Goal: Find specific page/section: Find specific page/section

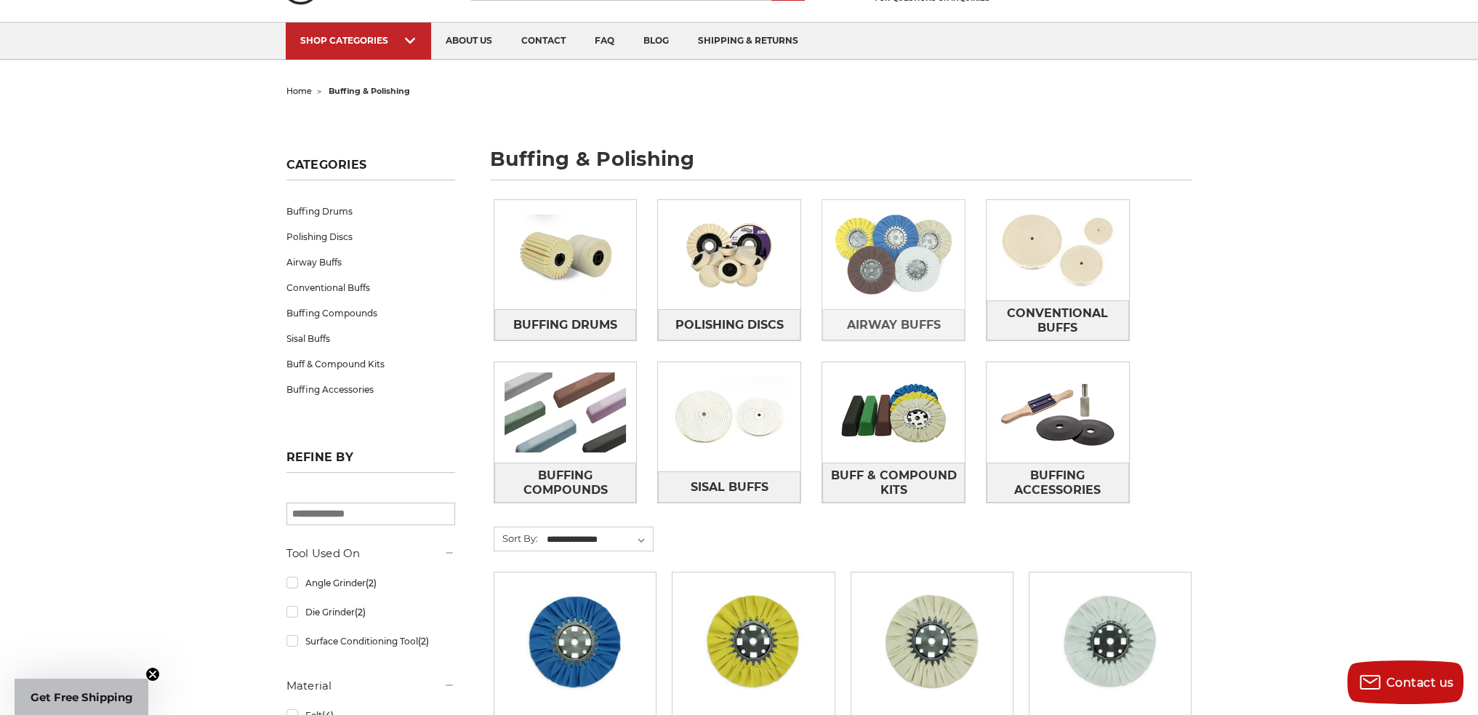
scroll to position [73, 0]
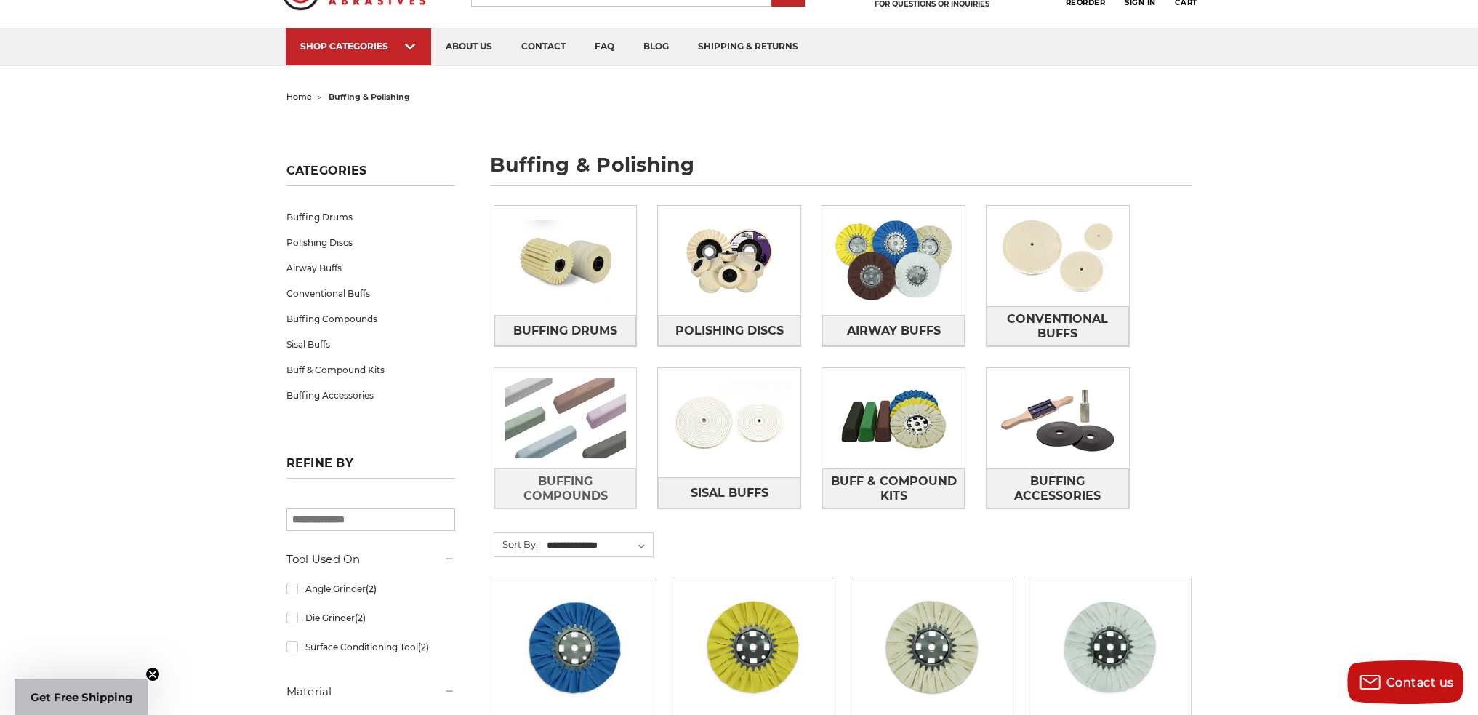
click at [545, 427] on img at bounding box center [565, 418] width 142 height 100
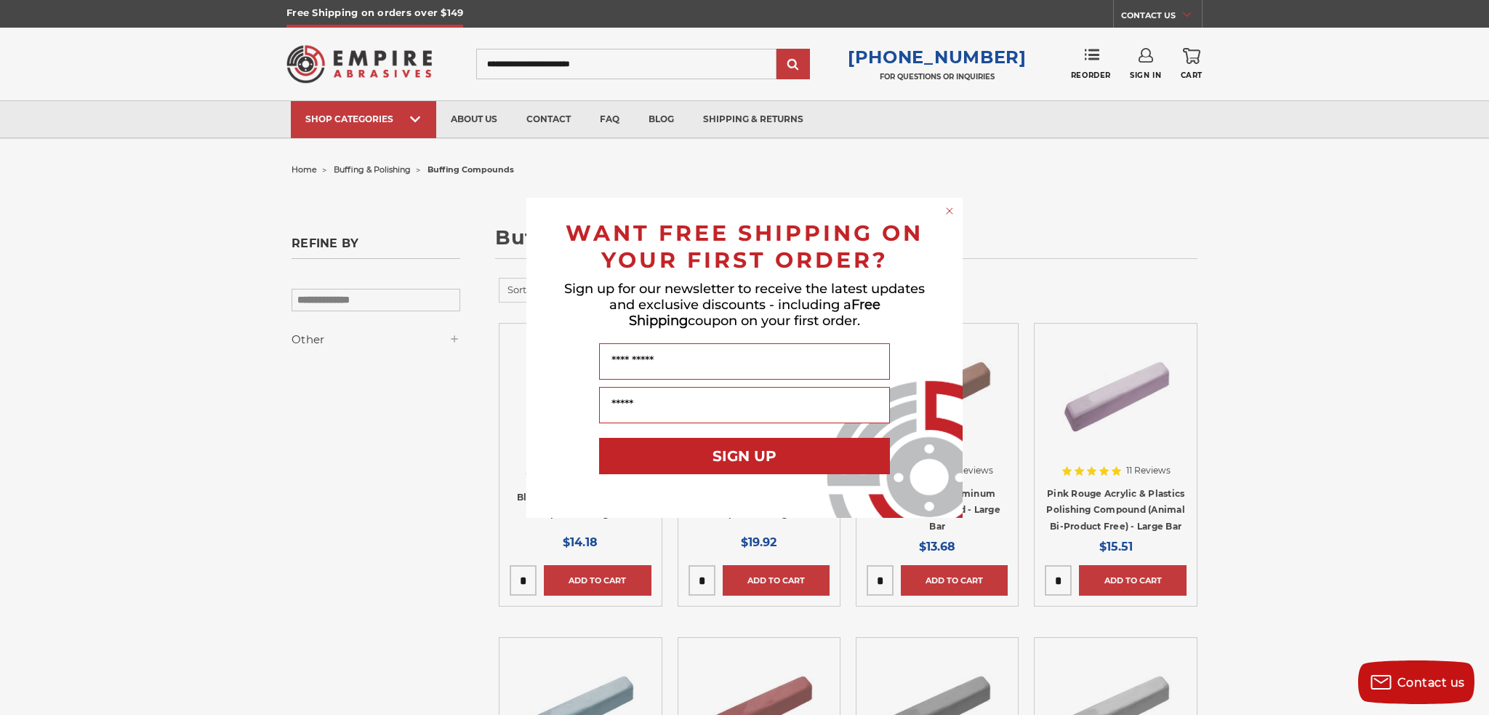
drag, startPoint x: 947, startPoint y: 216, endPoint x: 930, endPoint y: 241, distance: 29.8
click at [947, 215] on circle "Close dialog" at bounding box center [950, 211] width 14 height 14
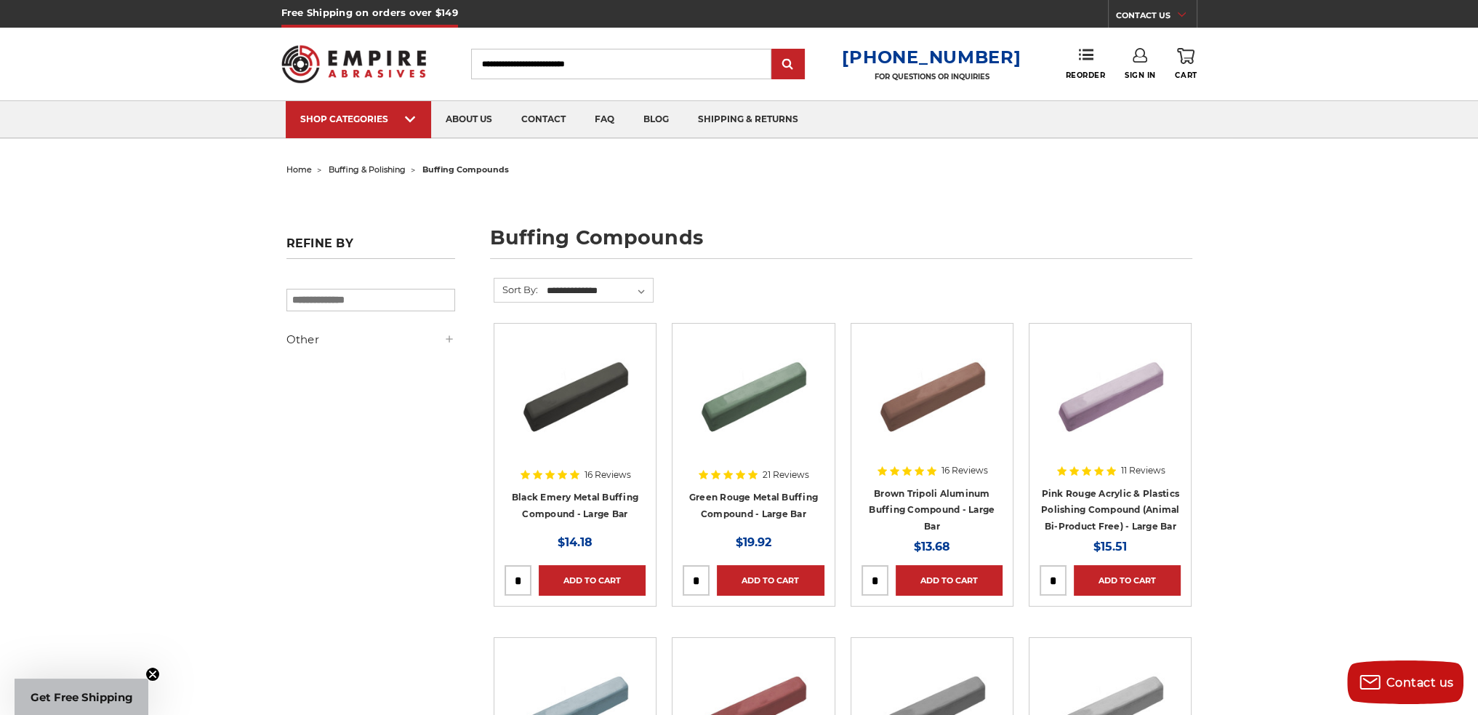
click at [380, 164] on span "buffing & polishing" at bounding box center [367, 169] width 77 height 10
